Goal: Find specific page/section: Find specific page/section

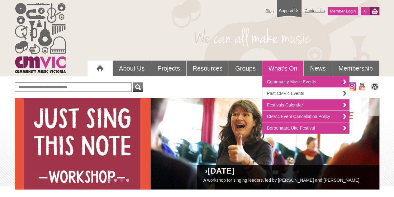
click at [270, 91] on link "Past CMVic Events" at bounding box center [306, 94] width 87 height 12
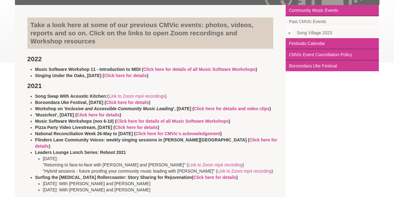
scroll to position [31, 0]
